Goal: Transaction & Acquisition: Purchase product/service

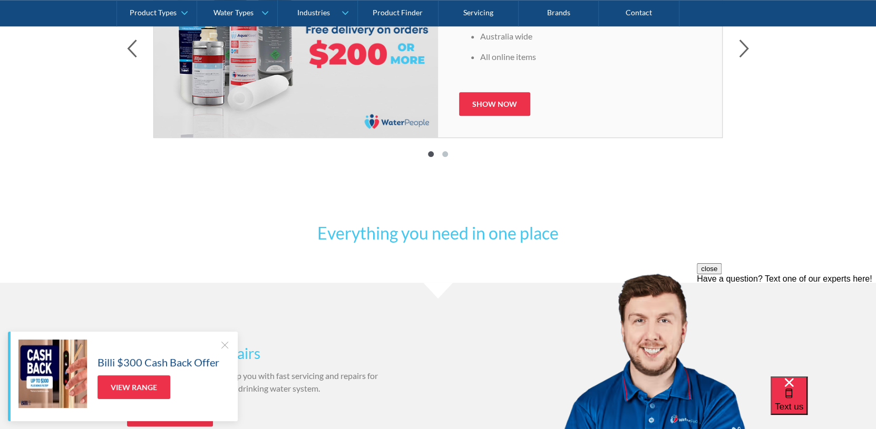
scroll to position [468, 0]
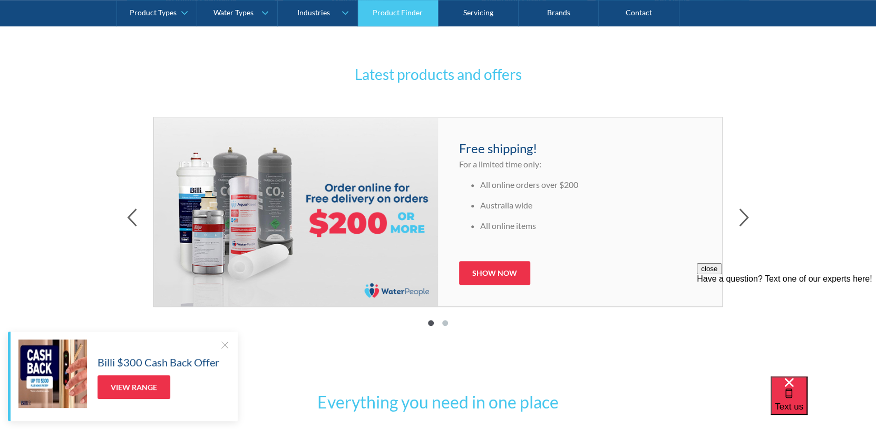
click at [405, 13] on link "Product Finder" at bounding box center [398, 13] width 80 height 26
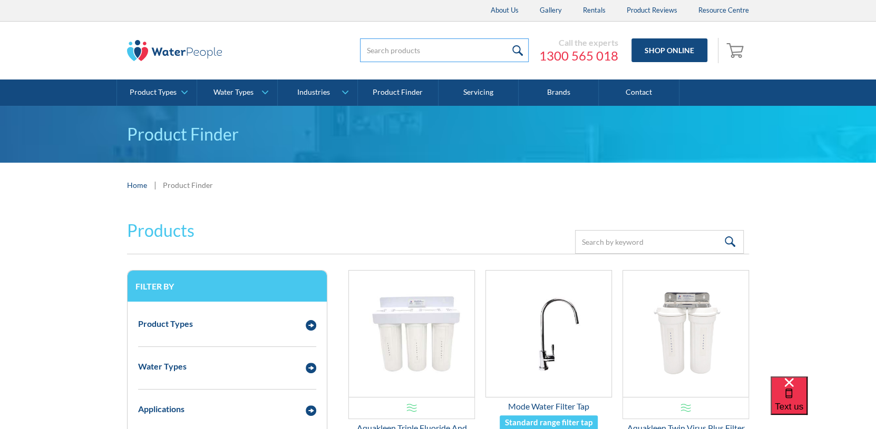
click at [414, 50] on input "search" at bounding box center [444, 50] width 169 height 24
type input "co2"
click at [506, 38] on input "submit" at bounding box center [517, 50] width 23 height 24
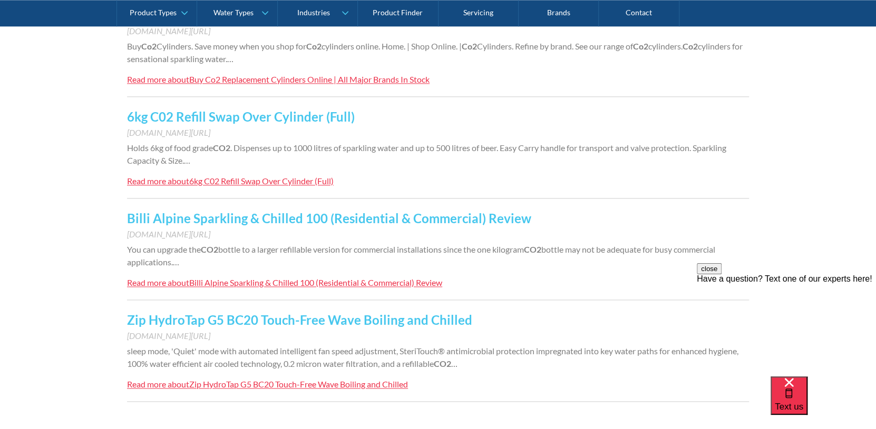
scroll to position [896, 0]
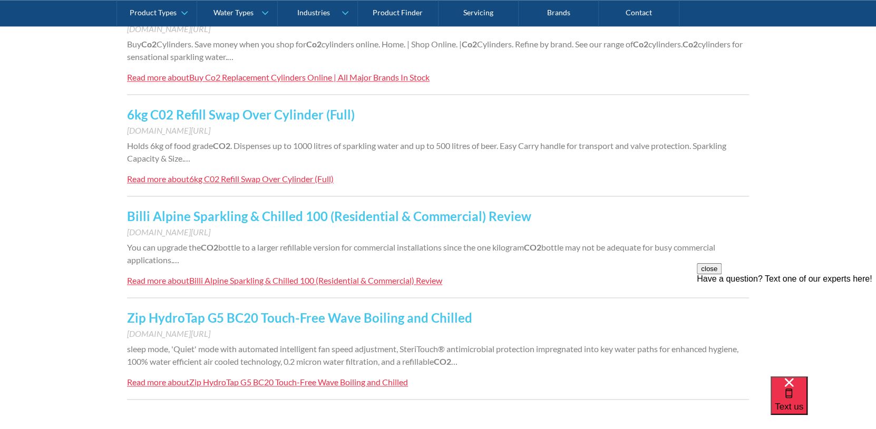
click at [227, 113] on link "6kg C02 Refill Swap Over Cylinder (Full)" at bounding box center [241, 114] width 228 height 15
